Goal: Transaction & Acquisition: Purchase product/service

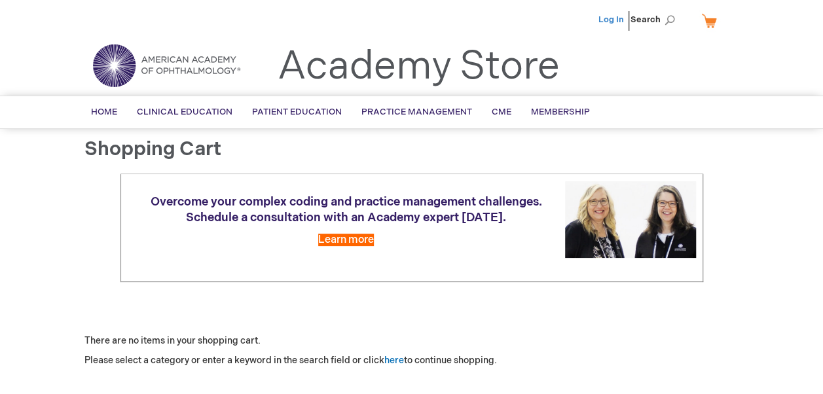
click at [622, 17] on link "Log In" at bounding box center [612, 19] width 26 height 10
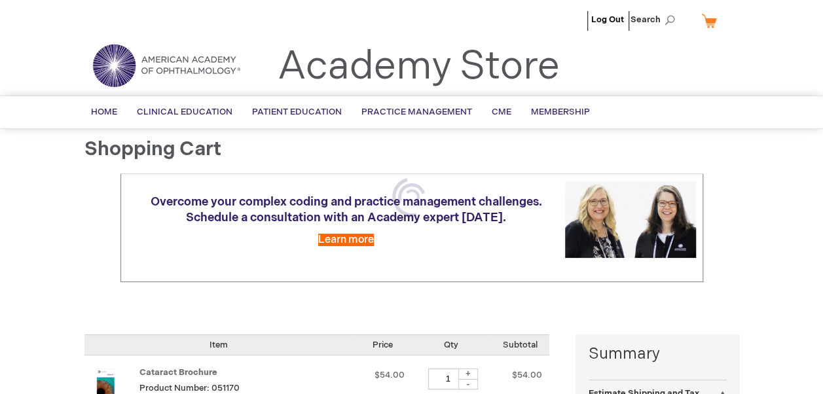
select select "US"
select select "51"
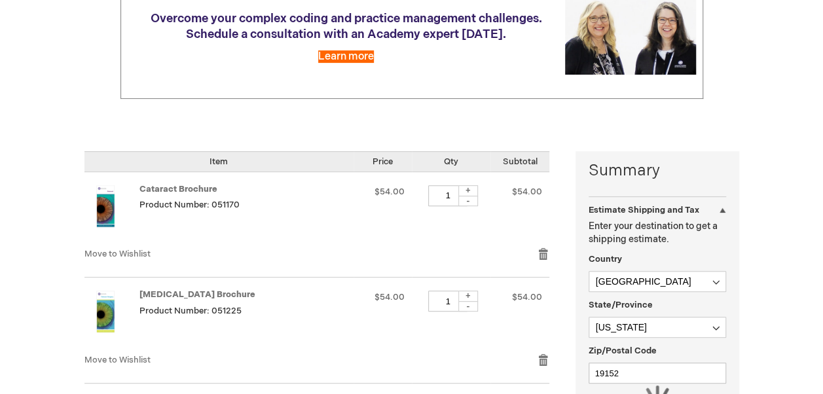
scroll to position [197, 0]
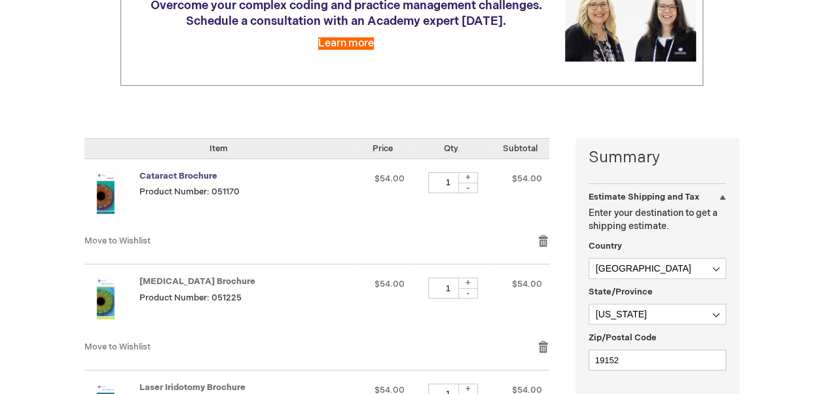
click at [163, 172] on link "Cataract Brochure" at bounding box center [179, 176] width 78 height 10
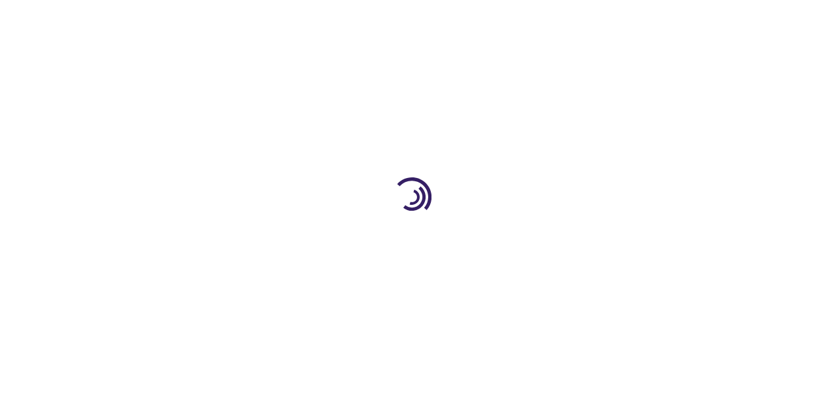
type input "1"
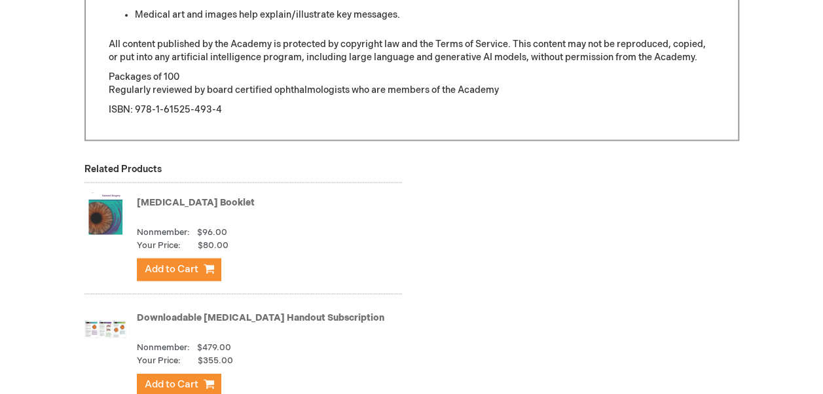
scroll to position [1114, 0]
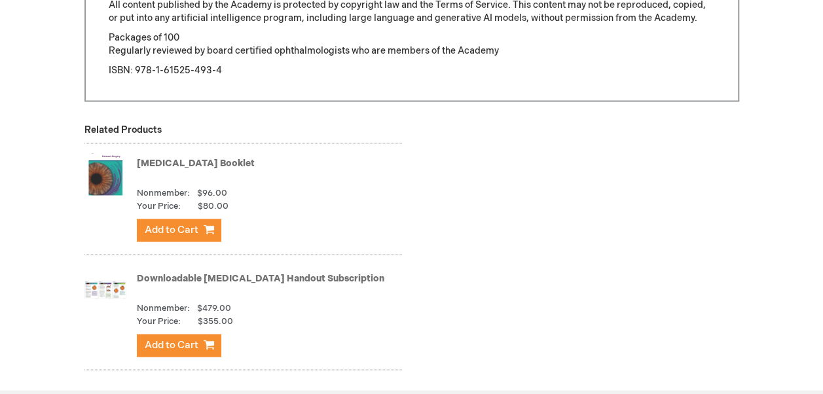
click at [176, 157] on link "Cataract Surgery Booklet" at bounding box center [196, 162] width 118 height 11
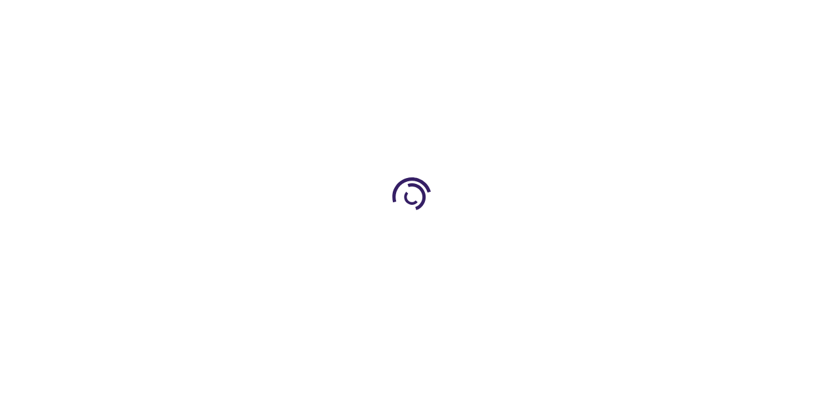
type input "1"
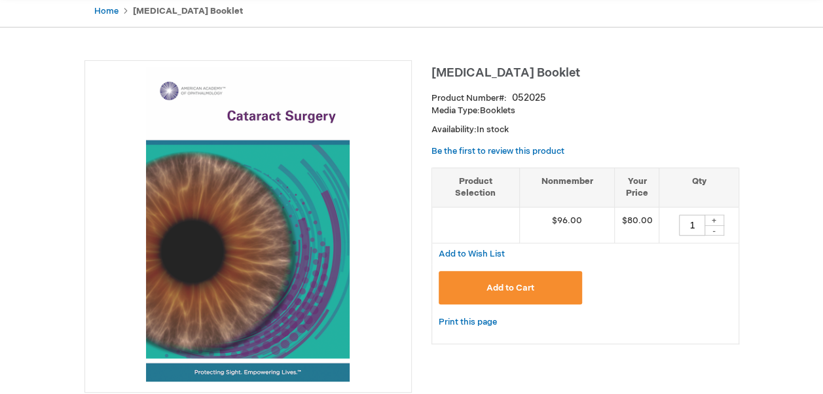
scroll to position [262, 0]
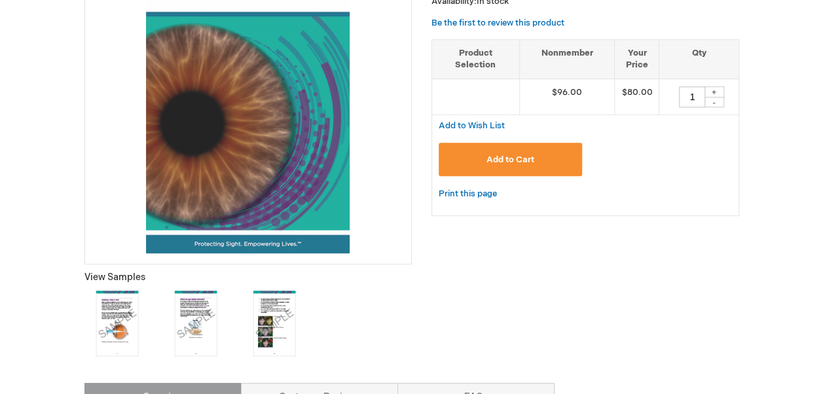
click at [200, 307] on img at bounding box center [196, 324] width 66 height 66
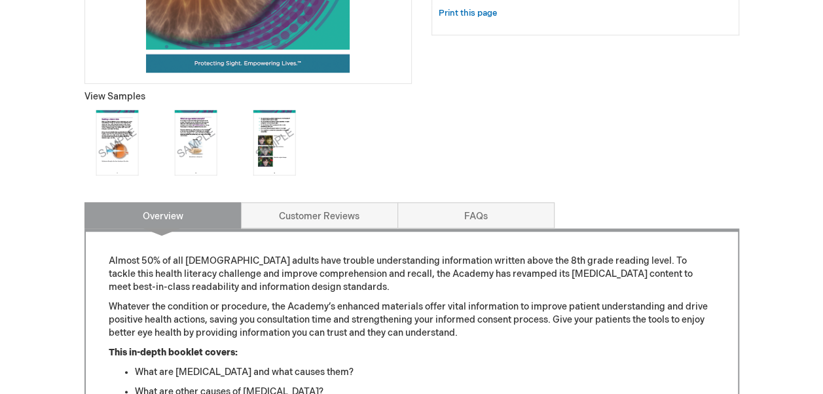
scroll to position [459, 0]
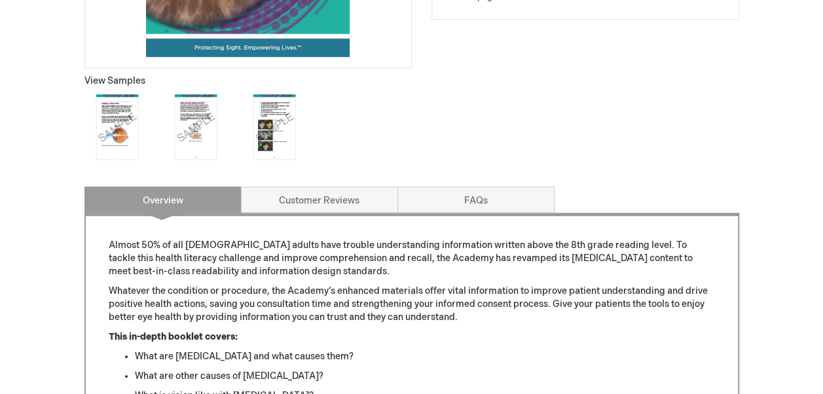
click at [278, 132] on img at bounding box center [275, 127] width 66 height 66
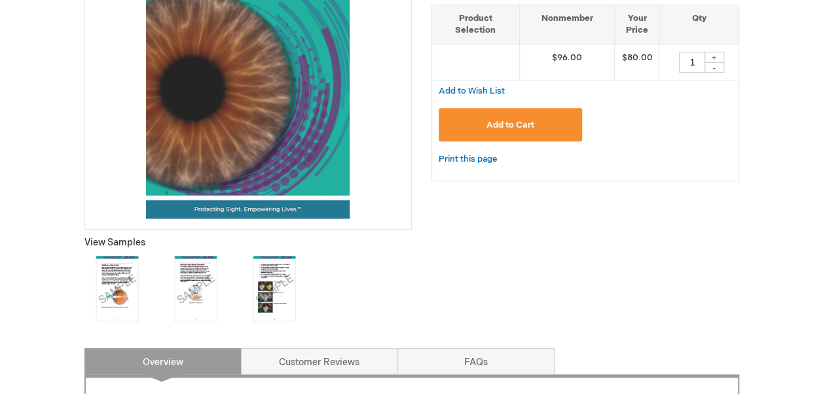
scroll to position [0, 0]
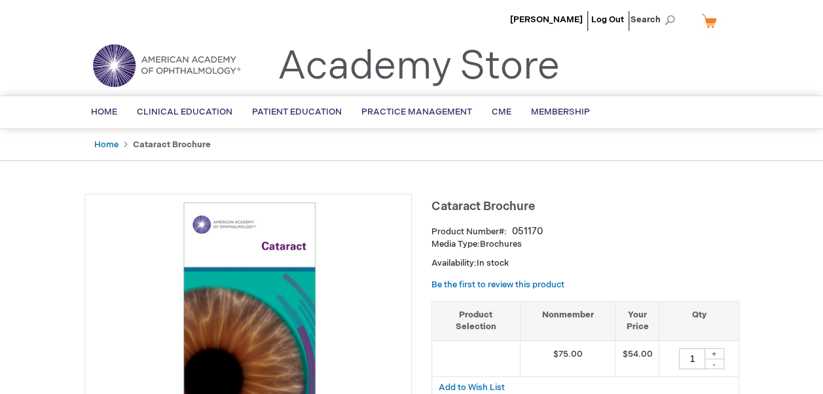
click at [711, 28] on link "My Cart" at bounding box center [714, 20] width 31 height 23
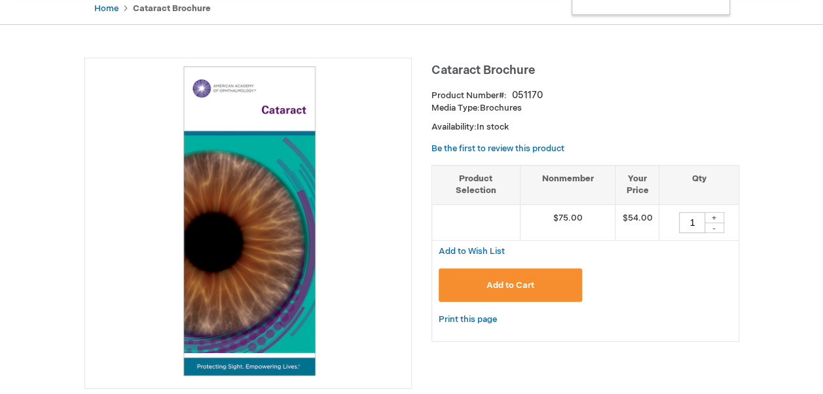
scroll to position [328, 0]
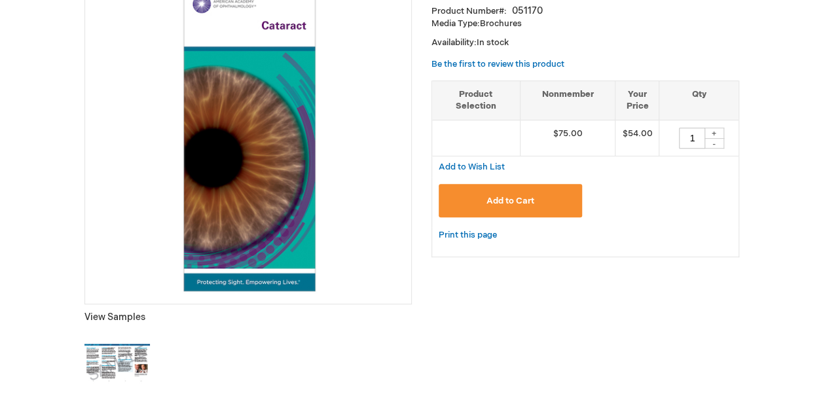
scroll to position [66, 0]
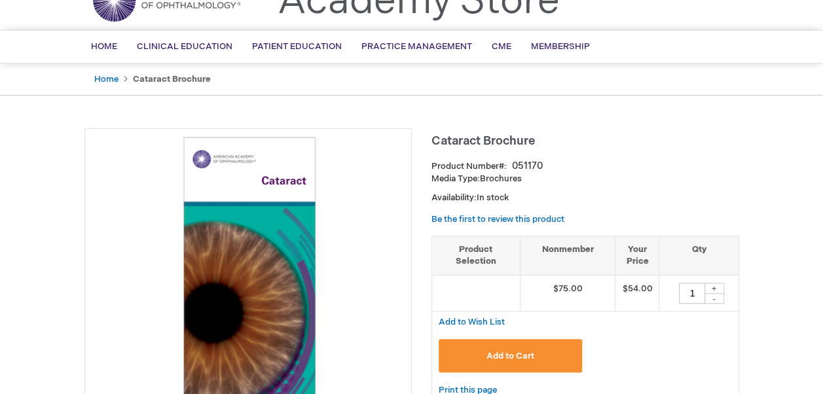
click at [718, 293] on div "-" at bounding box center [715, 298] width 20 height 10
type input "0"
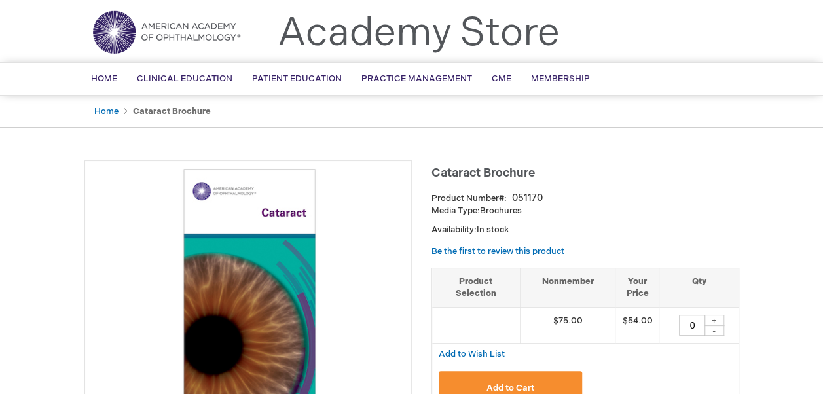
scroll to position [0, 0]
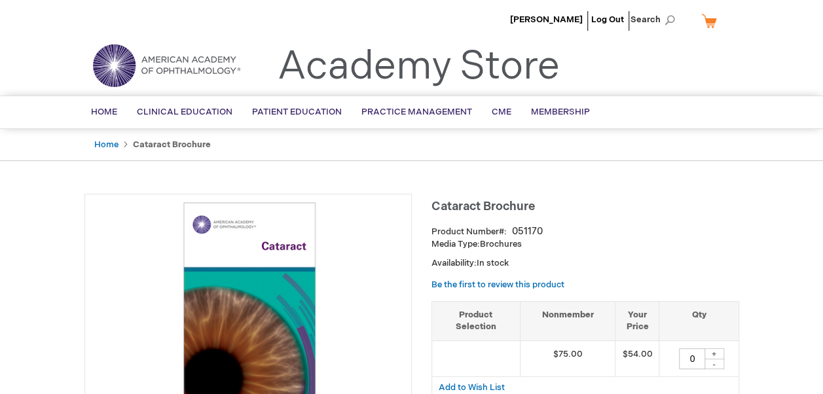
click at [706, 26] on link "My Cart" at bounding box center [714, 20] width 31 height 23
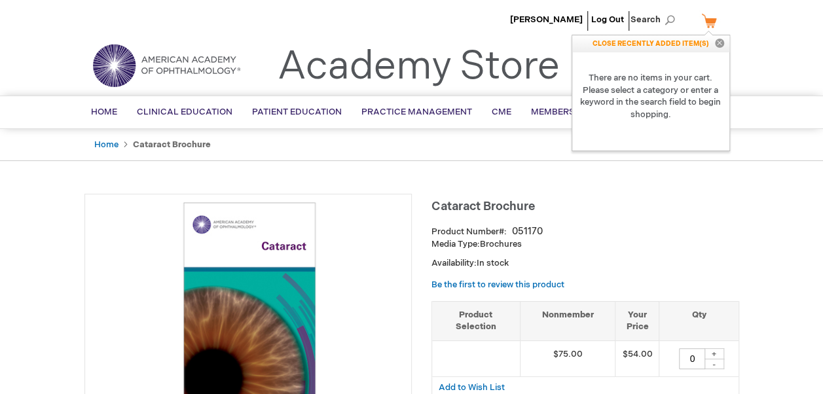
click at [666, 45] on p "CLOSE RECENTLY ADDED ITEM(S) Close" at bounding box center [651, 43] width 157 height 17
click at [720, 43] on button "Close" at bounding box center [720, 43] width 20 height 17
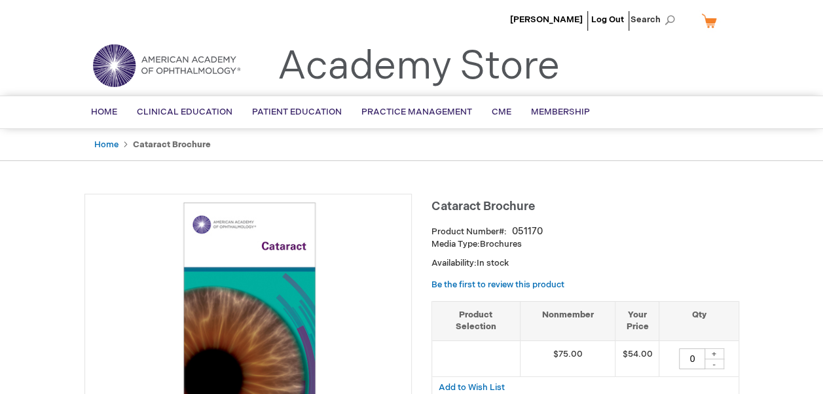
click at [554, 14] on li "[PERSON_NAME]" at bounding box center [546, 19] width 79 height 39
click at [563, 18] on span "[PERSON_NAME]" at bounding box center [546, 19] width 73 height 10
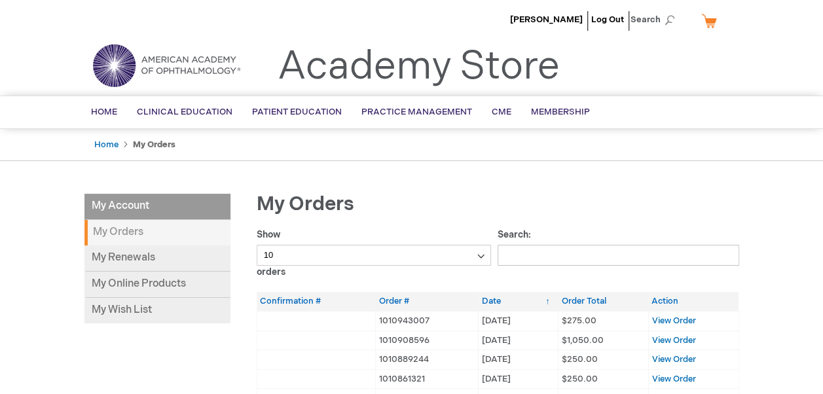
click at [708, 23] on link "My Cart" at bounding box center [714, 20] width 31 height 23
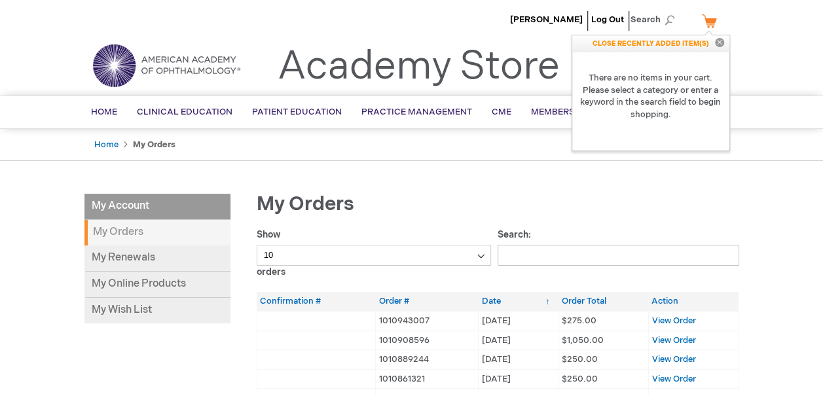
drag, startPoint x: 764, startPoint y: 255, endPoint x: 756, endPoint y: 246, distance: 12.5
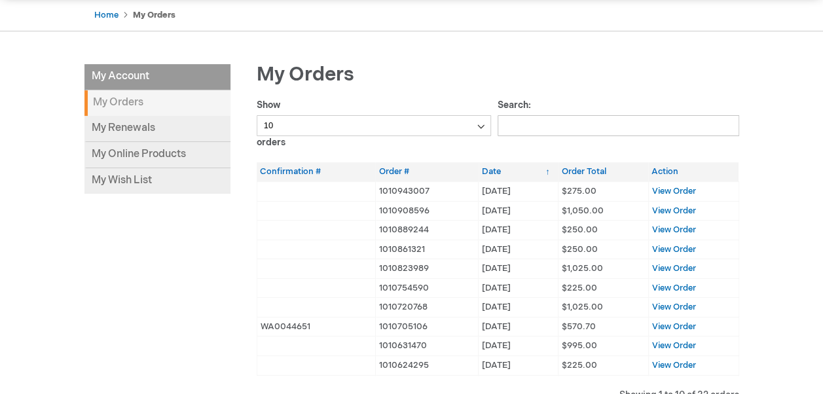
scroll to position [131, 0]
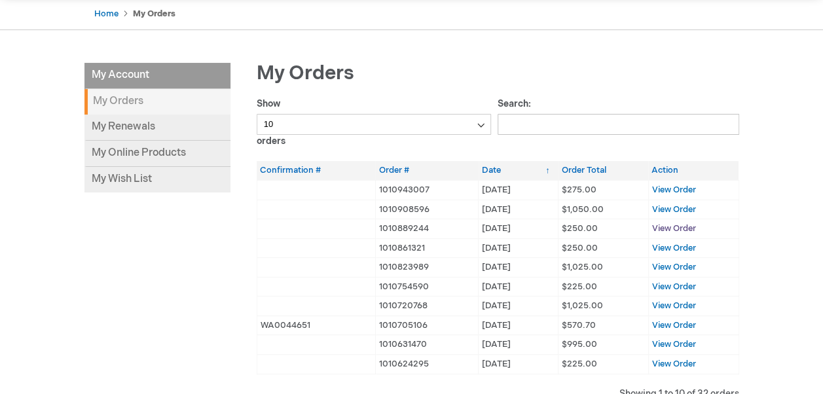
click at [670, 226] on span "View Order" at bounding box center [674, 228] width 44 height 10
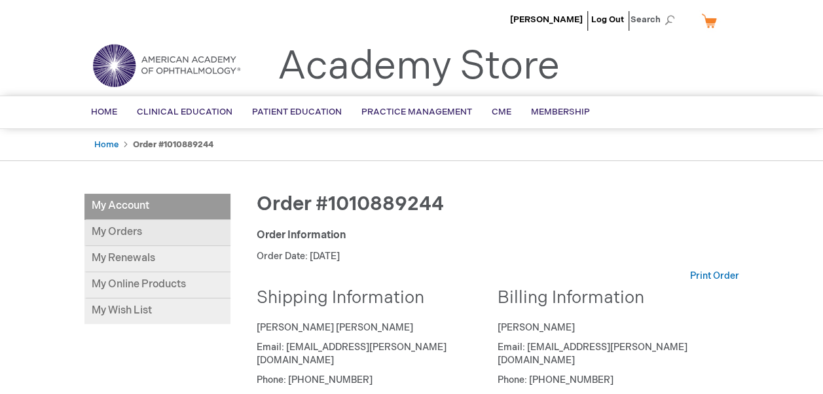
click at [117, 232] on link "My Orders" at bounding box center [158, 233] width 146 height 26
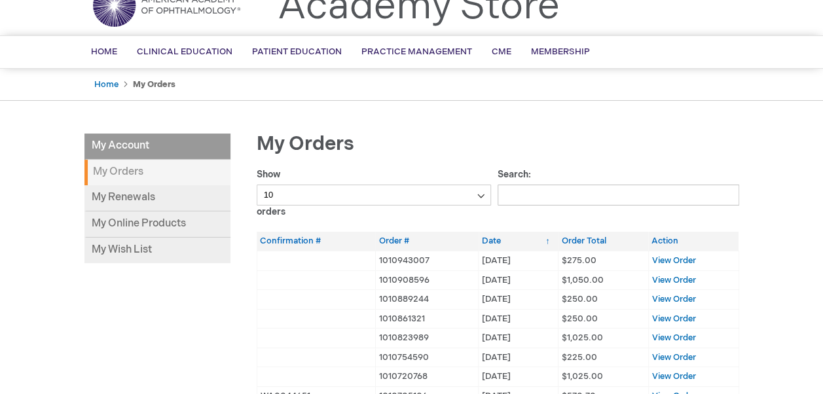
scroll to position [131, 0]
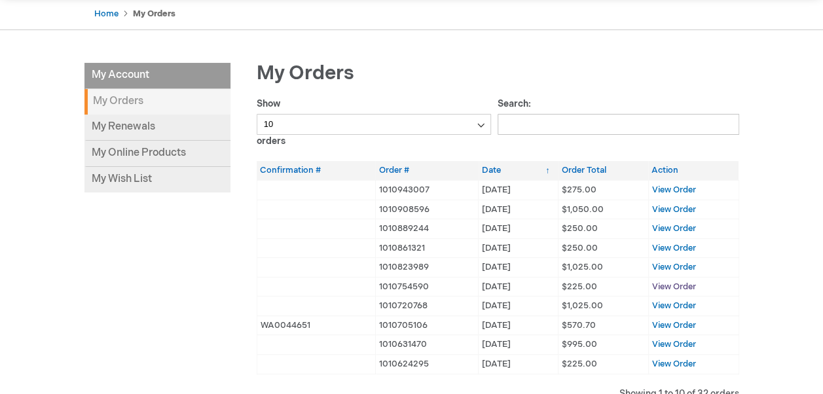
click at [673, 284] on span "View Order" at bounding box center [674, 287] width 44 height 10
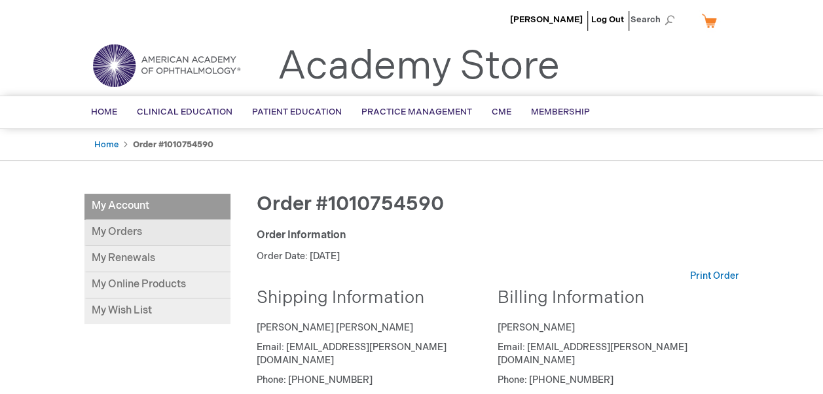
click at [118, 228] on link "My Orders" at bounding box center [158, 233] width 146 height 26
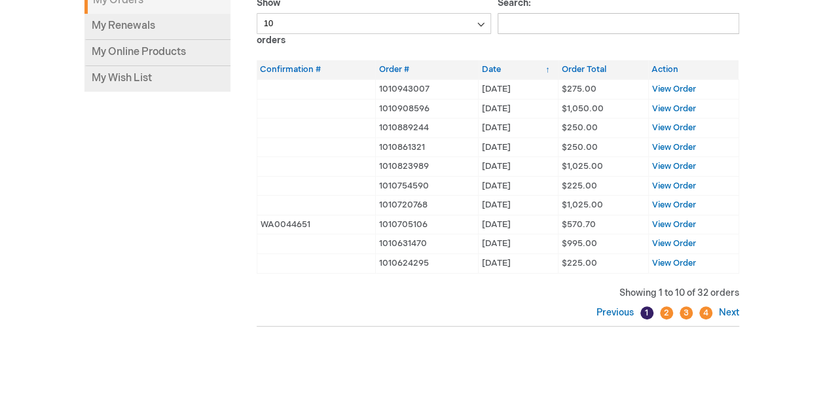
scroll to position [262, 0]
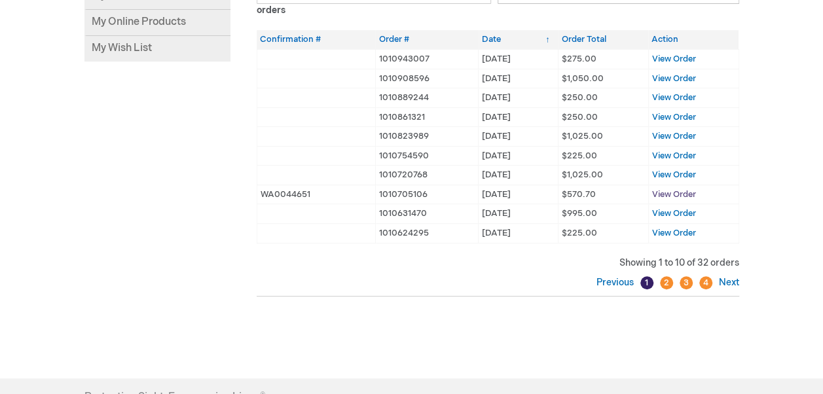
click at [668, 195] on span "View Order" at bounding box center [674, 194] width 44 height 10
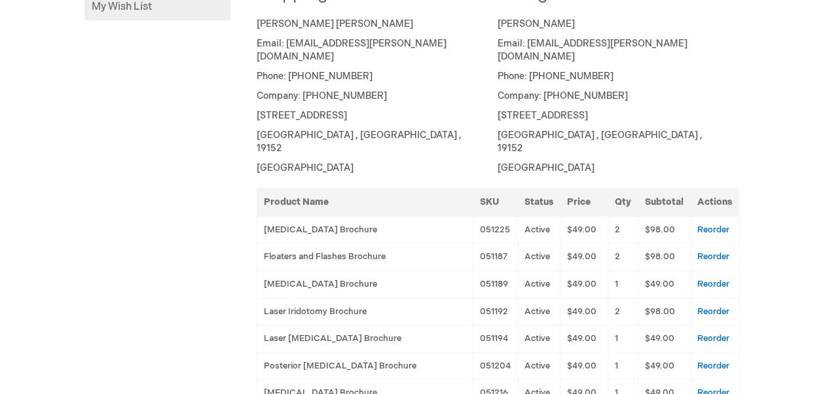
scroll to position [328, 0]
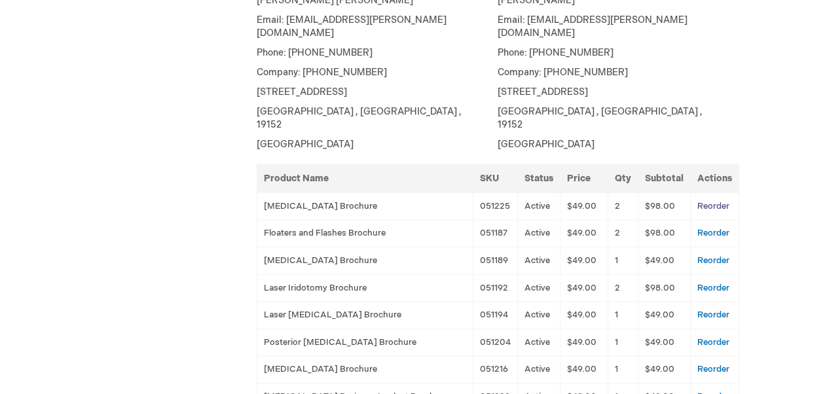
click at [718, 201] on link "Reorder" at bounding box center [714, 206] width 32 height 10
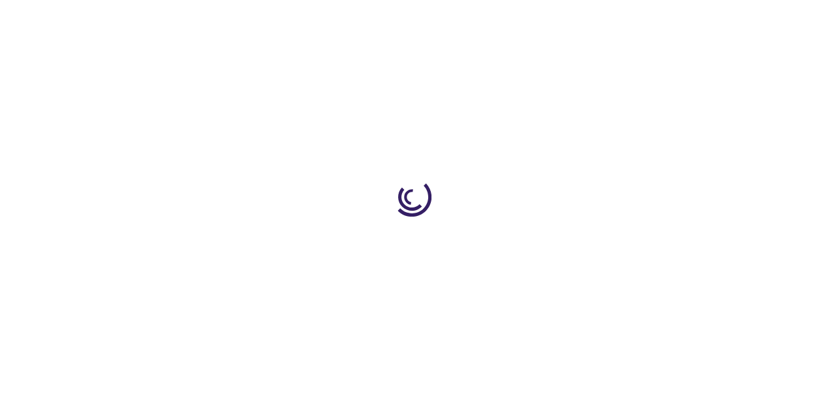
select select "US"
select select "51"
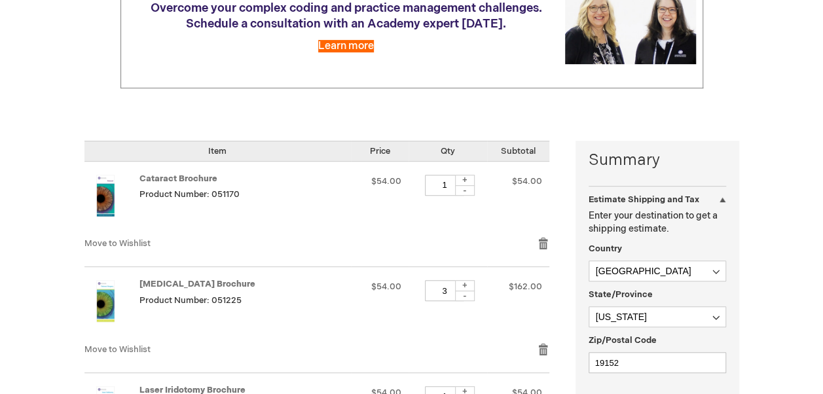
scroll to position [197, 0]
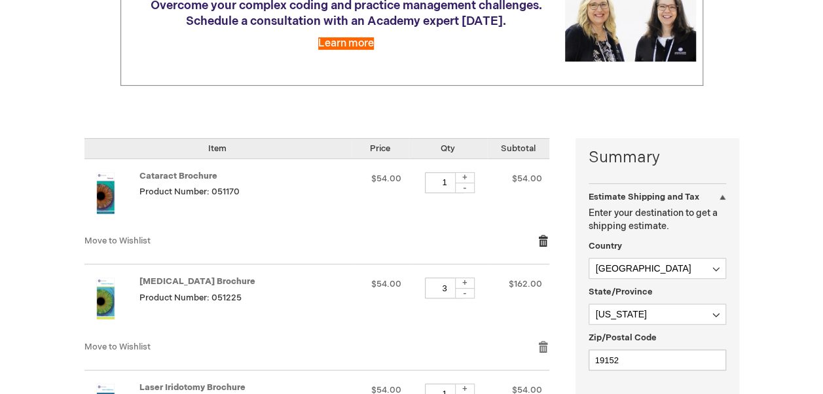
click at [547, 242] on link "Remove item" at bounding box center [544, 241] width 12 height 13
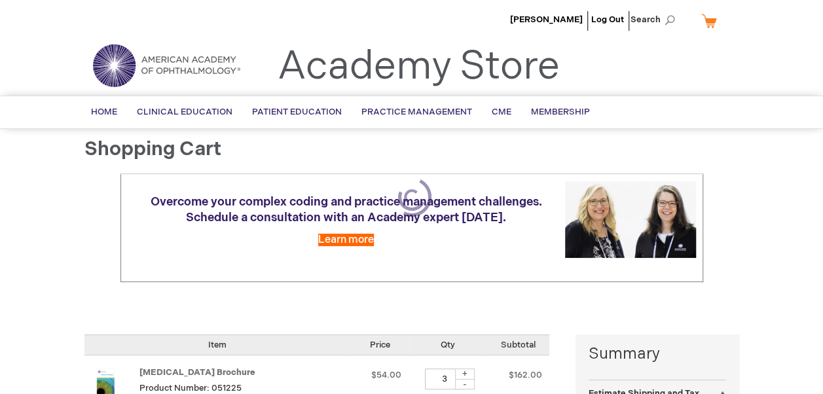
select select "US"
select select "51"
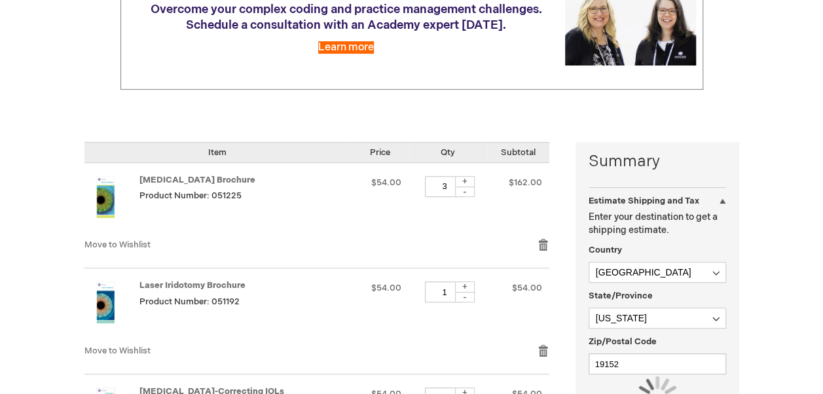
scroll to position [197, 0]
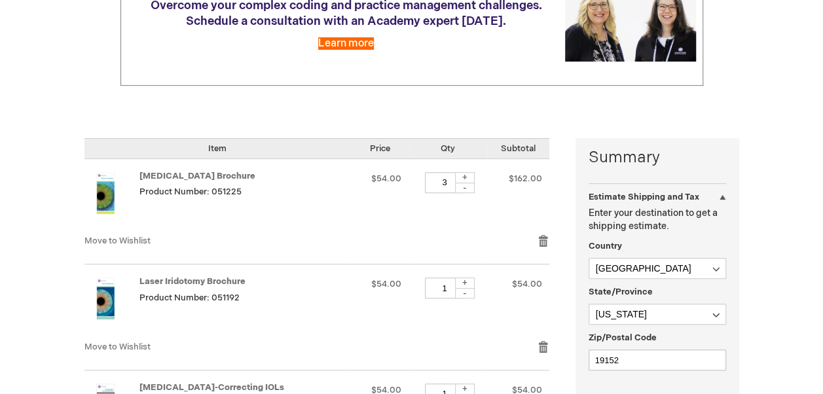
click at [475, 189] on div "-" at bounding box center [465, 188] width 20 height 10
click at [475, 176] on div "+" at bounding box center [465, 177] width 20 height 11
type input "3"
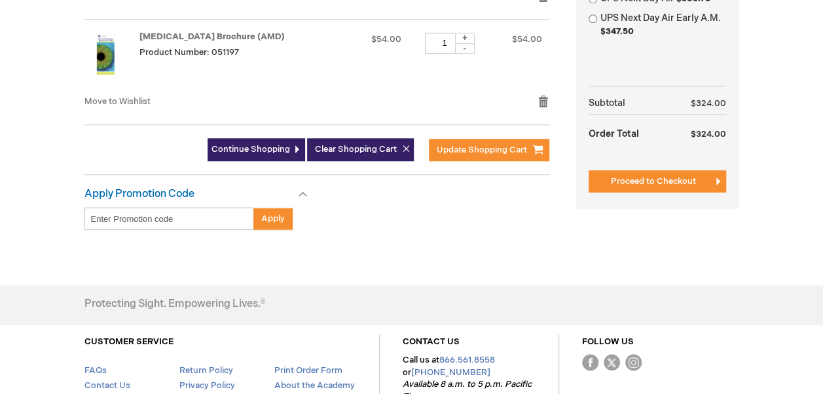
scroll to position [655, 0]
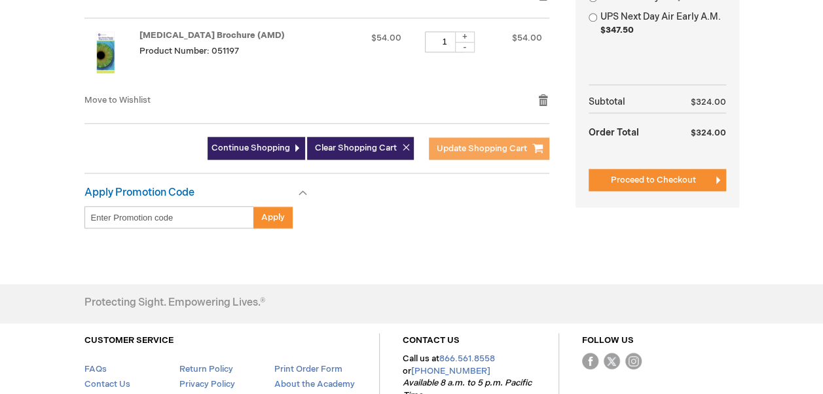
click at [477, 143] on span "Update Shopping Cart" at bounding box center [482, 148] width 90 height 10
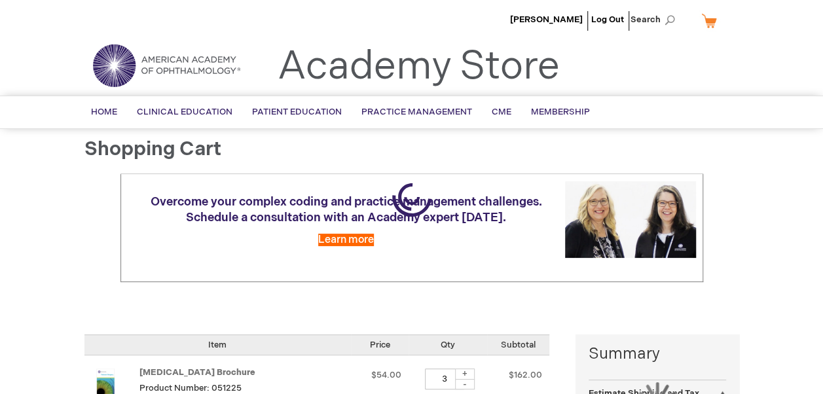
select select "US"
select select "51"
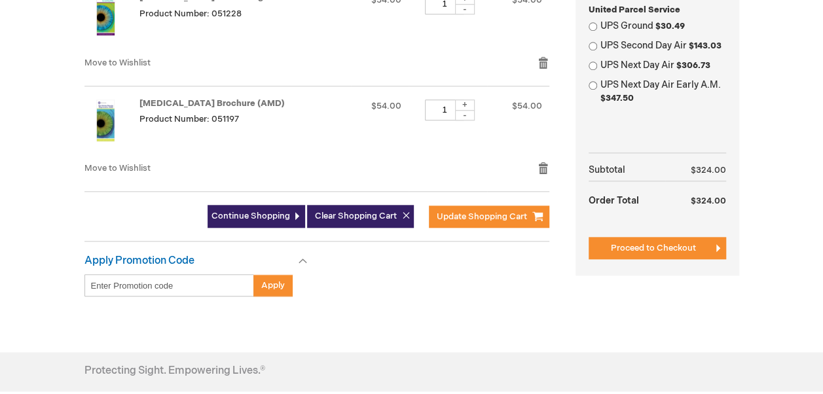
scroll to position [590, 0]
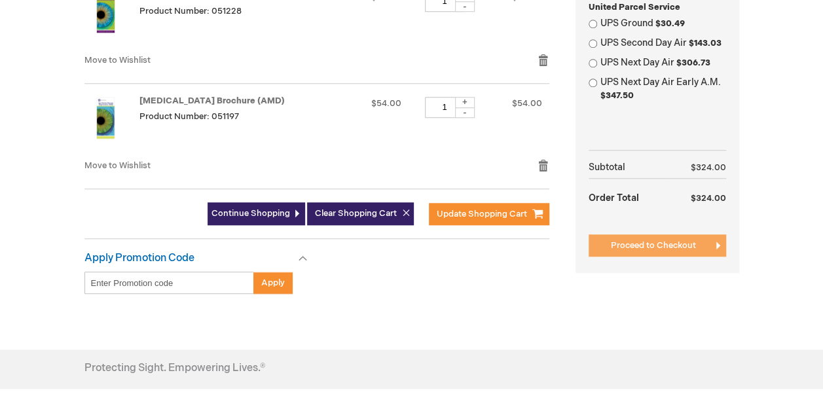
click at [603, 248] on button "Proceed to Checkout" at bounding box center [658, 246] width 138 height 22
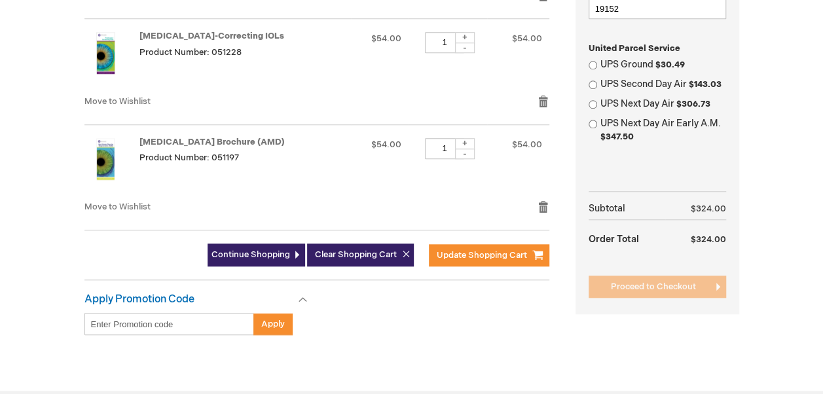
scroll to position [432, 0]
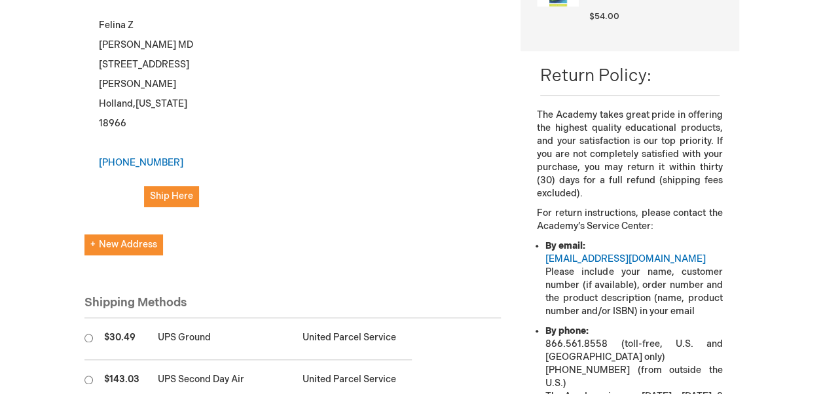
scroll to position [524, 0]
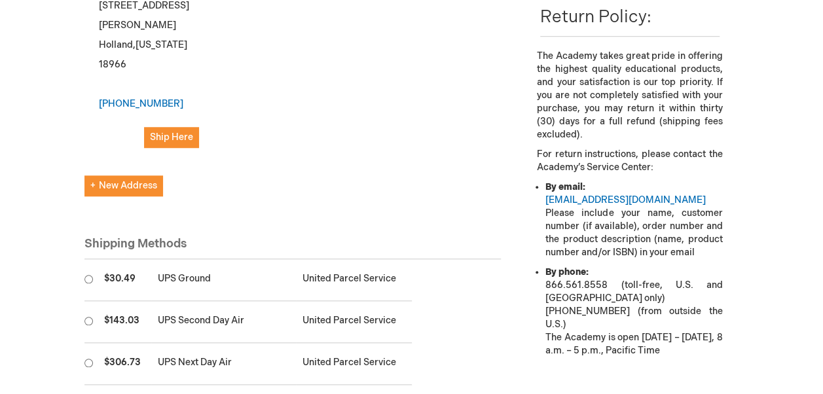
click at [93, 259] on td at bounding box center [91, 280] width 13 height 42
radio input "true"
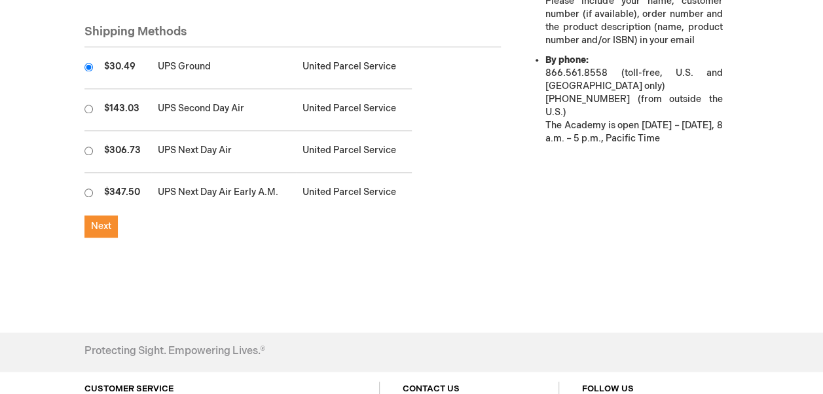
scroll to position [821, 0]
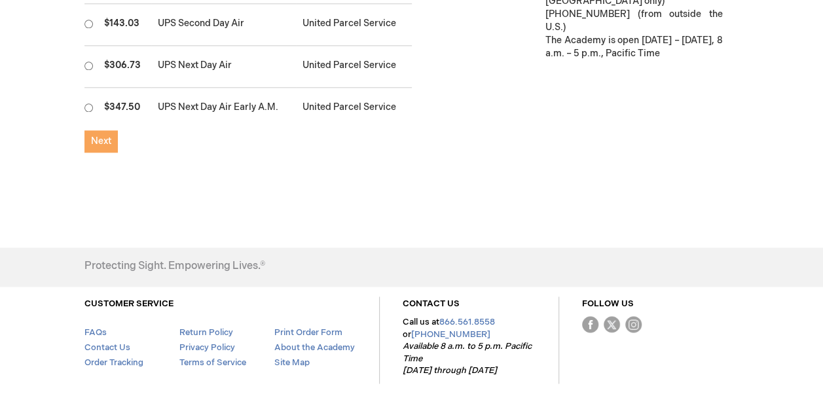
click at [100, 136] on span "Next" at bounding box center [101, 141] width 20 height 11
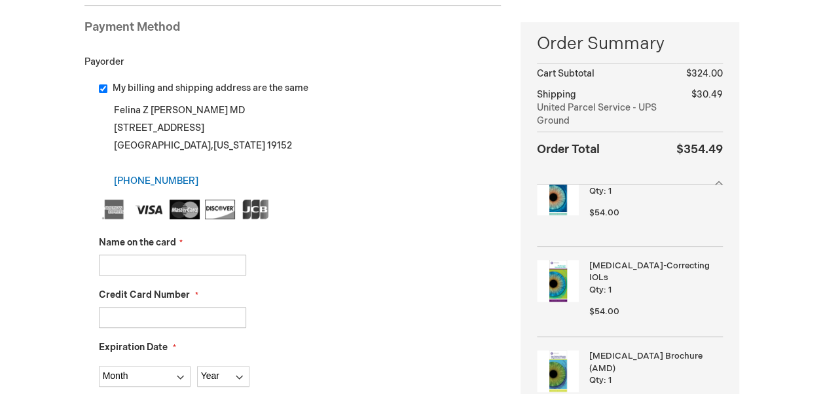
scroll to position [328, 0]
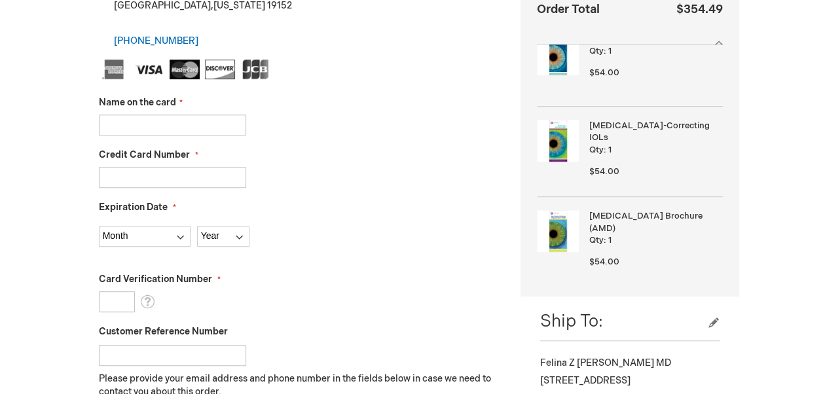
click at [166, 123] on input "Name on the card" at bounding box center [172, 125] width 147 height 21
type input "[PERSON_NAME]"
click at [176, 178] on input "Credit Card Number" at bounding box center [172, 177] width 147 height 21
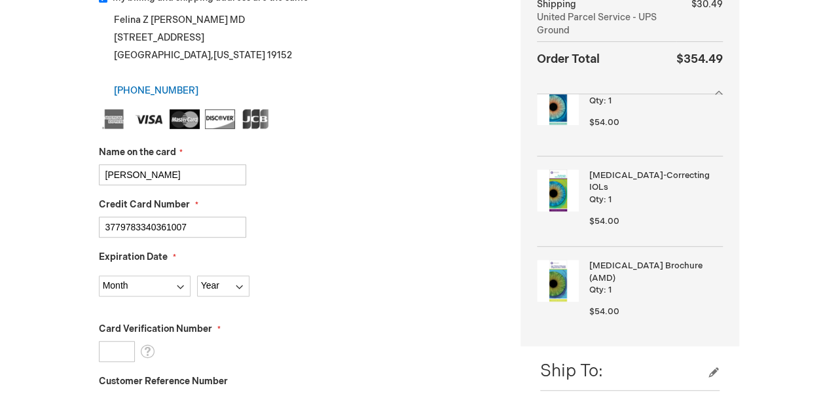
scroll to position [262, 0]
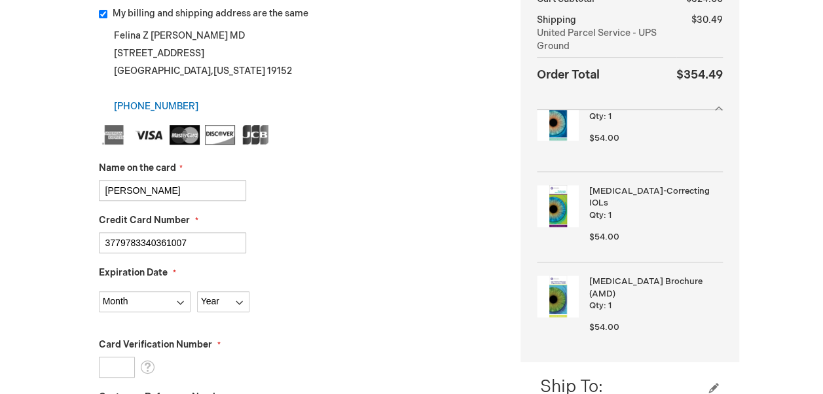
type input "3779783340361007"
click at [164, 296] on select "Month [DATE] - [DATE] - [DATE] - [DATE] - [DATE] - [DATE] - [DATE] - [DATE] - […" at bounding box center [145, 301] width 92 height 21
select select "3"
click at [99, 291] on select "Month [DATE] - [DATE] - [DATE] - [DATE] - [DATE] - [DATE] - [DATE] - [DATE] - […" at bounding box center [145, 301] width 92 height 21
click at [223, 301] on select "Year [DATE] 2026 2027 2028 2029 2030 2031 2032 2033 2034 2035" at bounding box center [223, 301] width 52 height 21
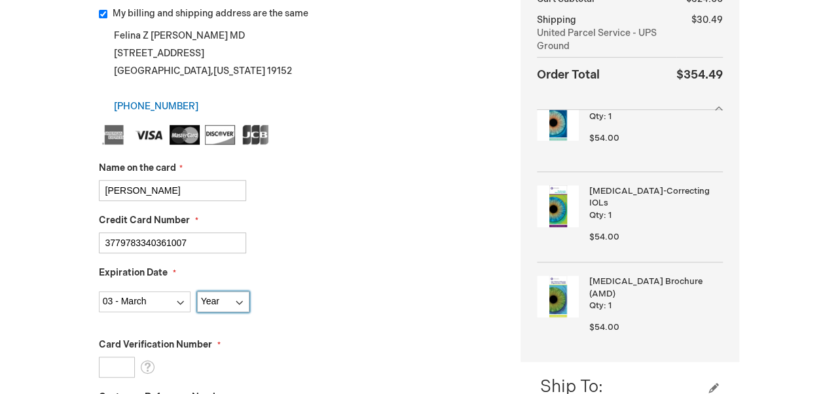
select select "2026"
click at [197, 291] on select "Year [DATE] 2026 2027 2028 2029 2030 2031 2032 2033 2034 2035" at bounding box center [223, 301] width 52 height 21
click at [335, 322] on fieldset "Name on the card [PERSON_NAME] Credit Card Number 3779783340361007 Expiration D…" at bounding box center [300, 357] width 403 height 464
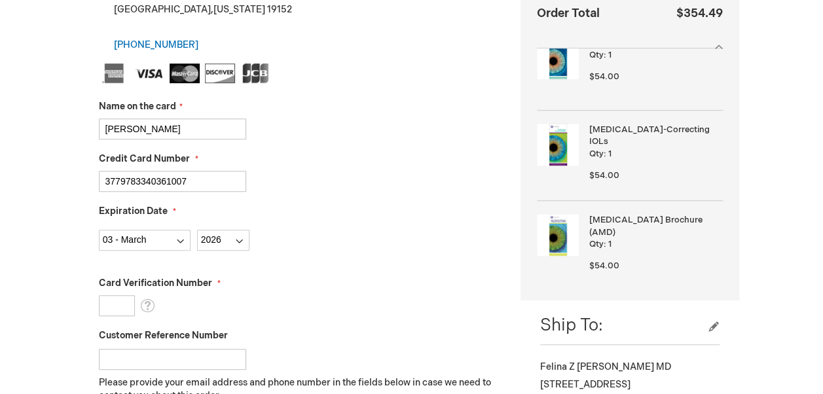
scroll to position [393, 0]
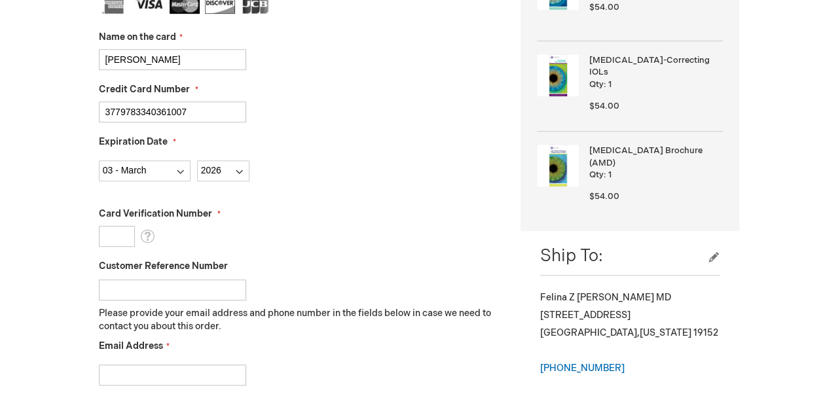
click at [126, 232] on input "Card Verification Number" at bounding box center [117, 236] width 36 height 21
type input "7762"
click at [123, 287] on input "Customer Reference Number" at bounding box center [172, 290] width 147 height 21
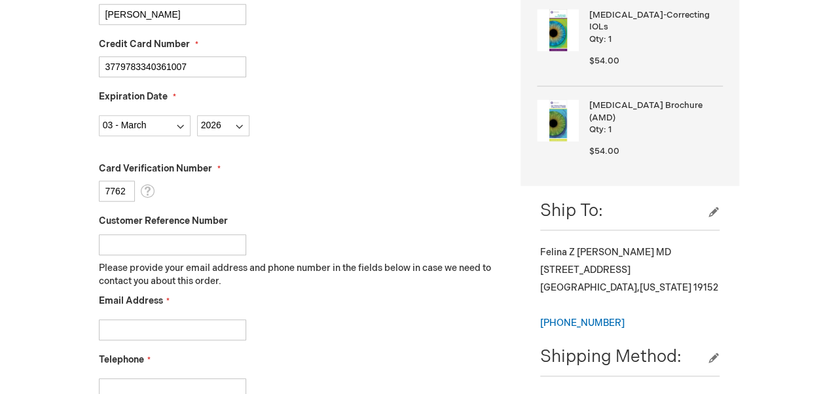
scroll to position [524, 0]
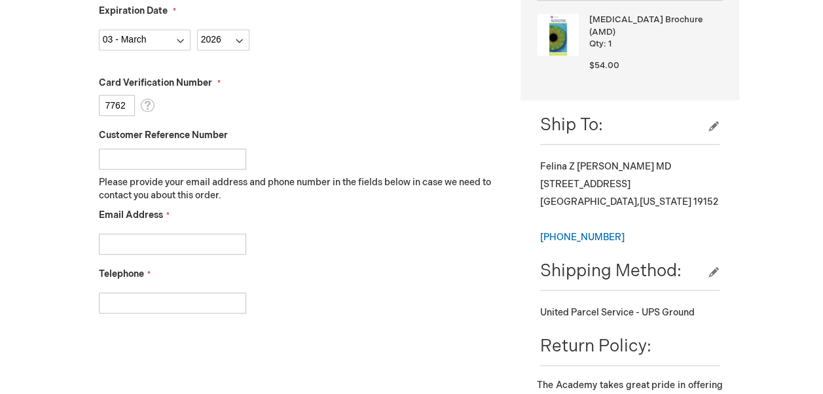
click at [194, 248] on input "Email Address" at bounding box center [172, 244] width 147 height 21
type input "[EMAIL_ADDRESS][PERSON_NAME][DOMAIN_NAME]"
type input "2153428118"
checkbox input "true"
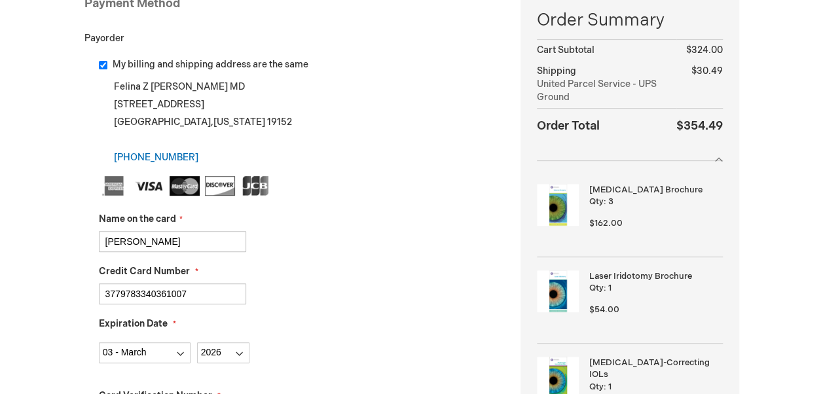
scroll to position [197, 0]
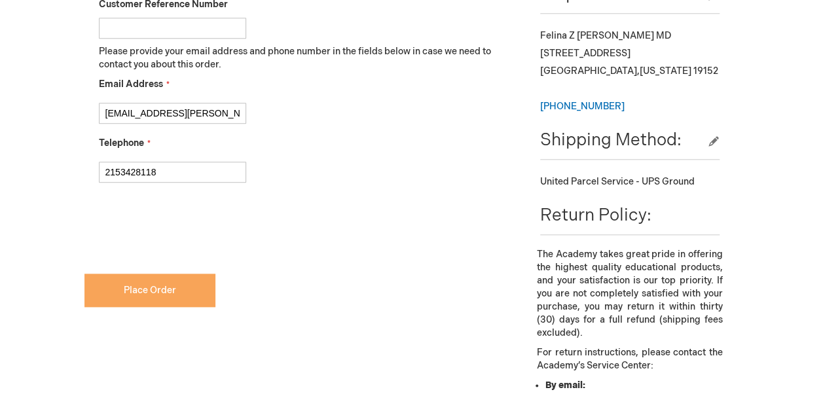
click at [140, 290] on span "Place Order" at bounding box center [150, 290] width 52 height 11
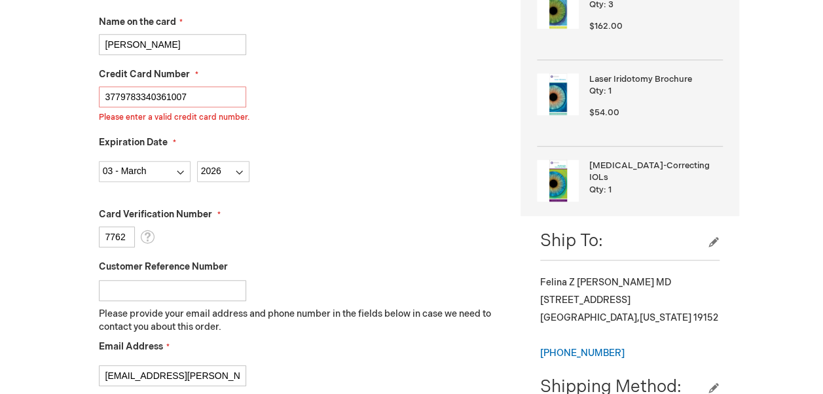
scroll to position [296, 0]
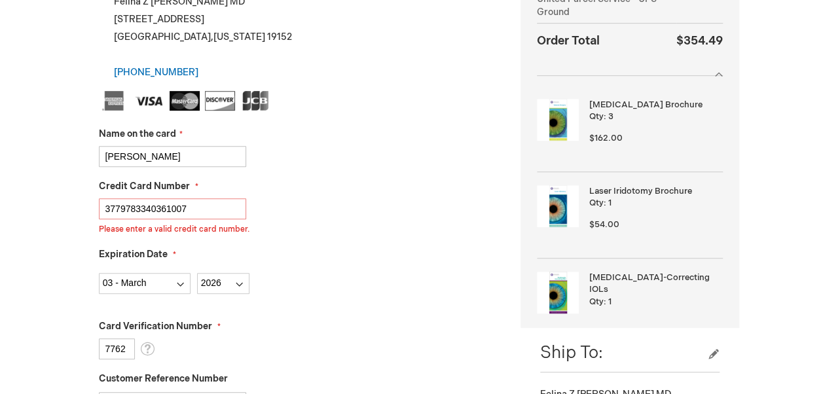
click at [146, 208] on input "3779783340361007" at bounding box center [172, 208] width 147 height 21
type input "[CREDIT_CARD_NUMBER]"
click at [346, 253] on div "Expiration Date Month [DATE] - [DATE] - [DATE] - [DATE] - [DATE] - [DATE] - [DA…" at bounding box center [300, 271] width 403 height 46
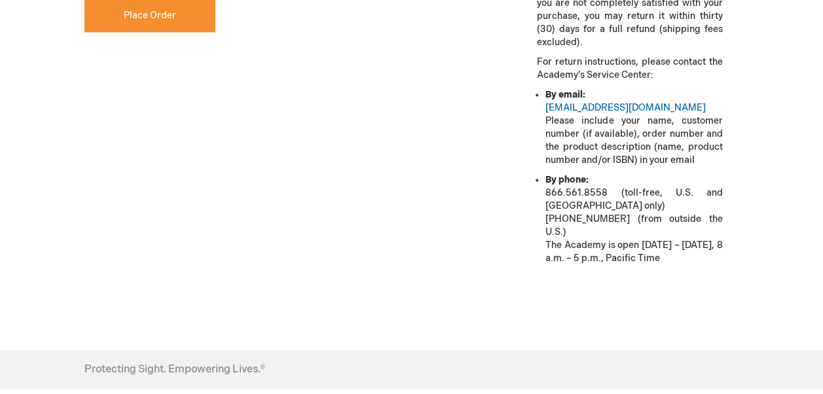
scroll to position [898, 0]
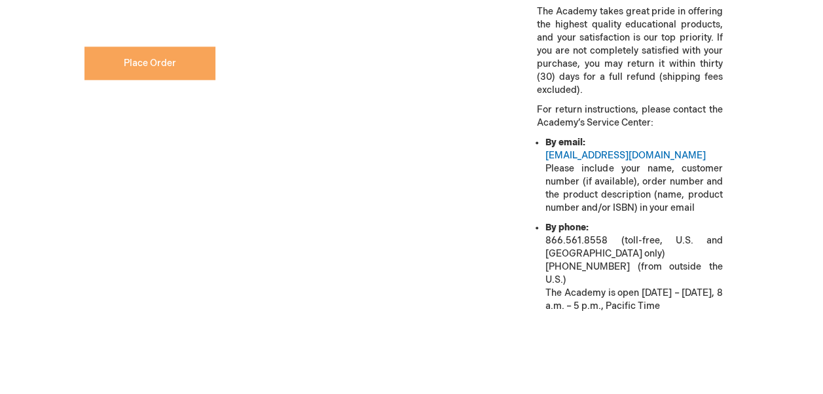
click at [144, 58] on span "Place Order" at bounding box center [150, 63] width 52 height 11
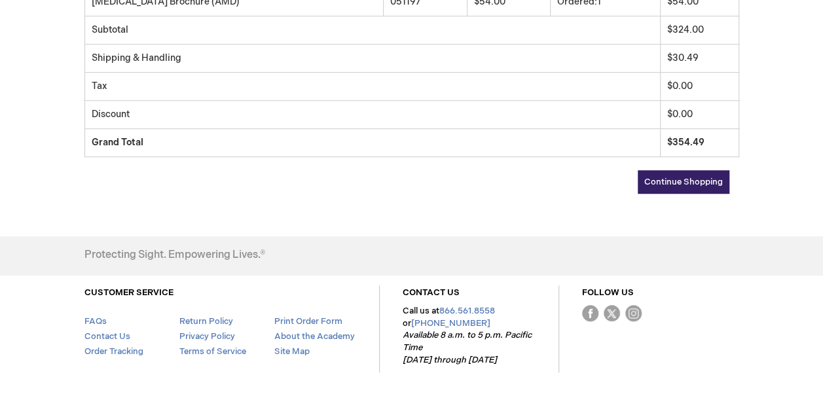
scroll to position [459, 0]
